Goal: Task Accomplishment & Management: Manage account settings

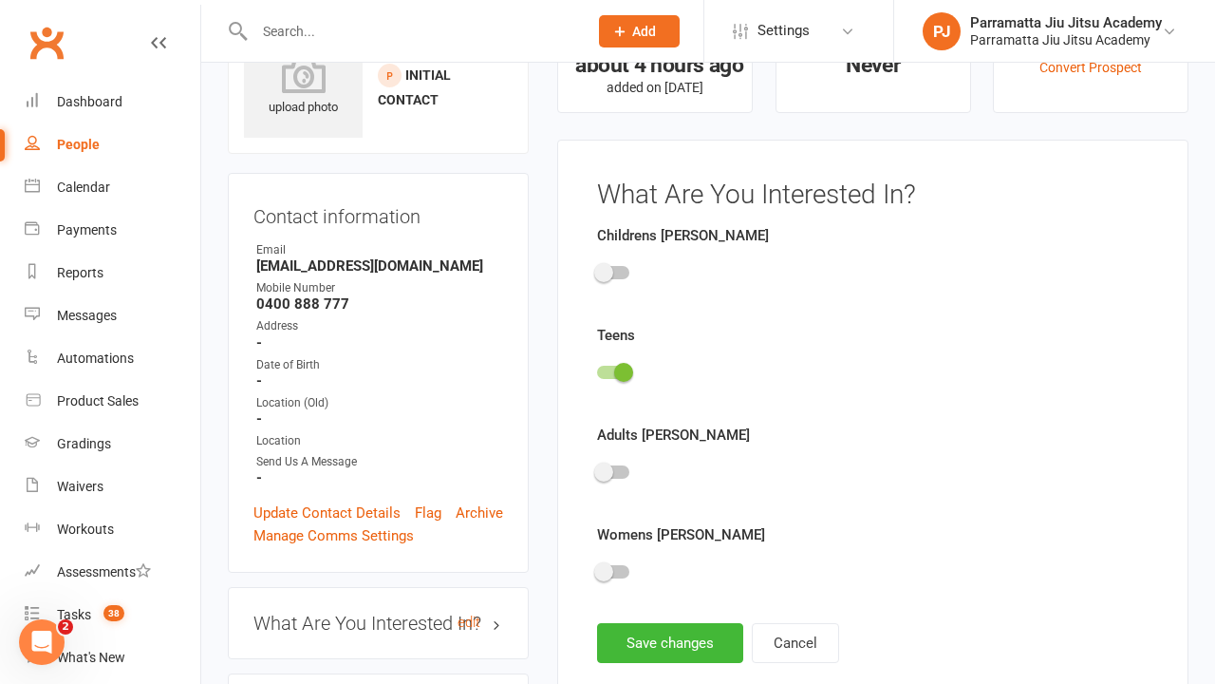
scroll to position [131, 0]
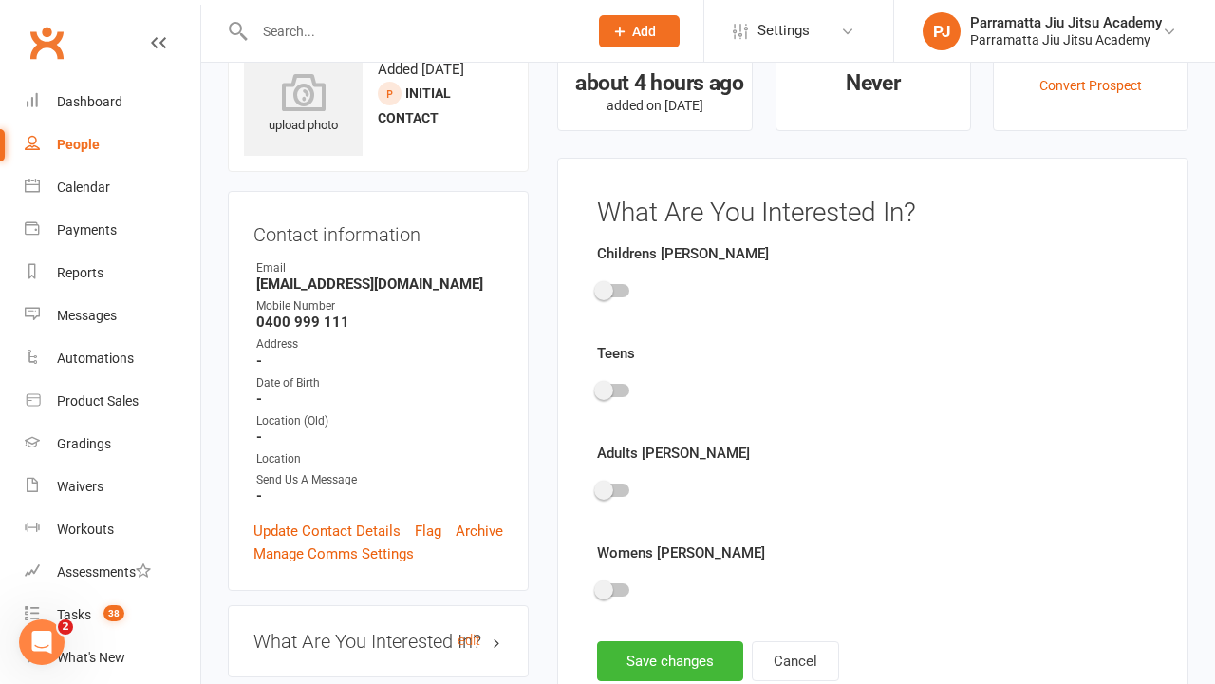
scroll to position [131, 0]
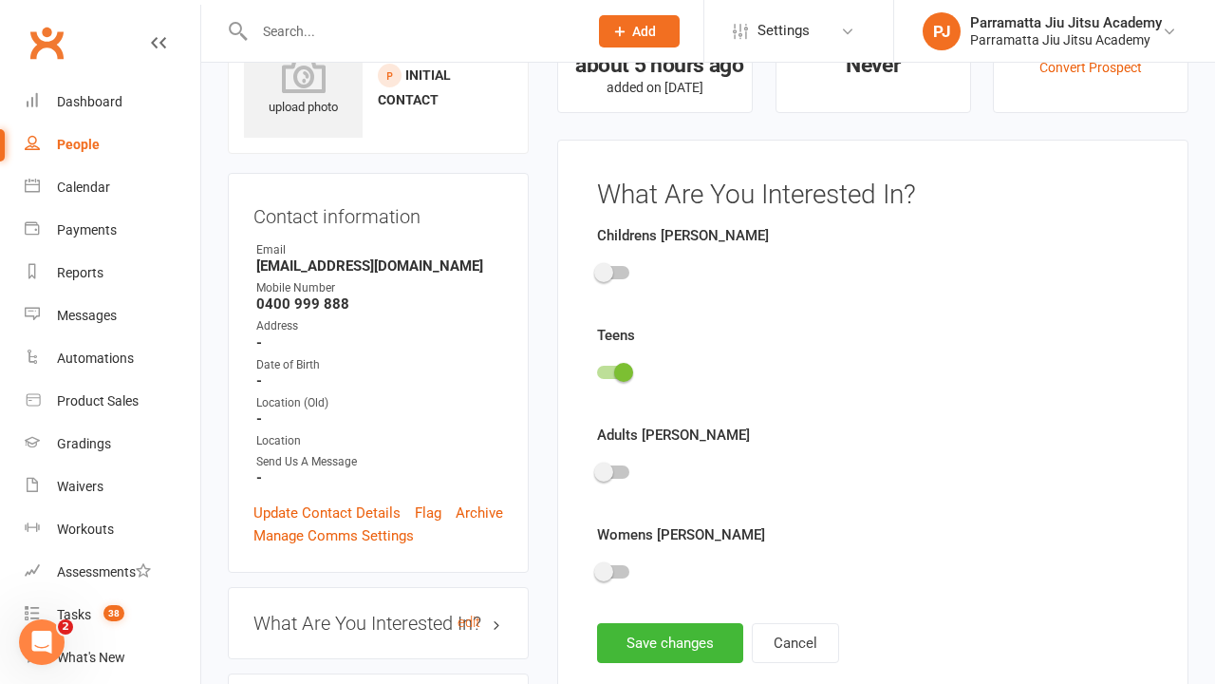
scroll to position [131, 0]
